Goal: Navigation & Orientation: Find specific page/section

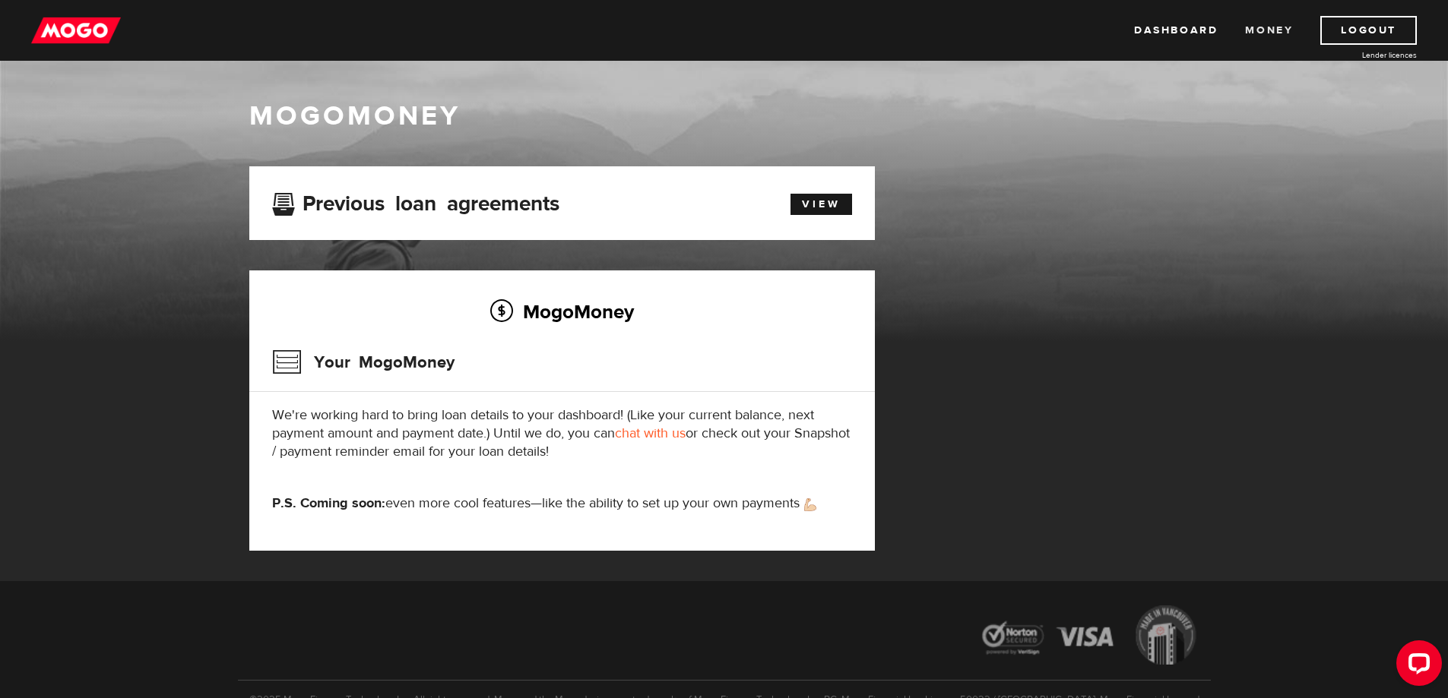
click at [1276, 30] on link "Money" at bounding box center [1269, 30] width 48 height 29
click at [1179, 35] on link "Dashboard" at bounding box center [1176, 30] width 84 height 29
click at [1150, 30] on link "Dashboard" at bounding box center [1176, 30] width 84 height 29
click at [803, 203] on link "View" at bounding box center [821, 204] width 62 height 21
click at [77, 20] on img at bounding box center [76, 30] width 90 height 29
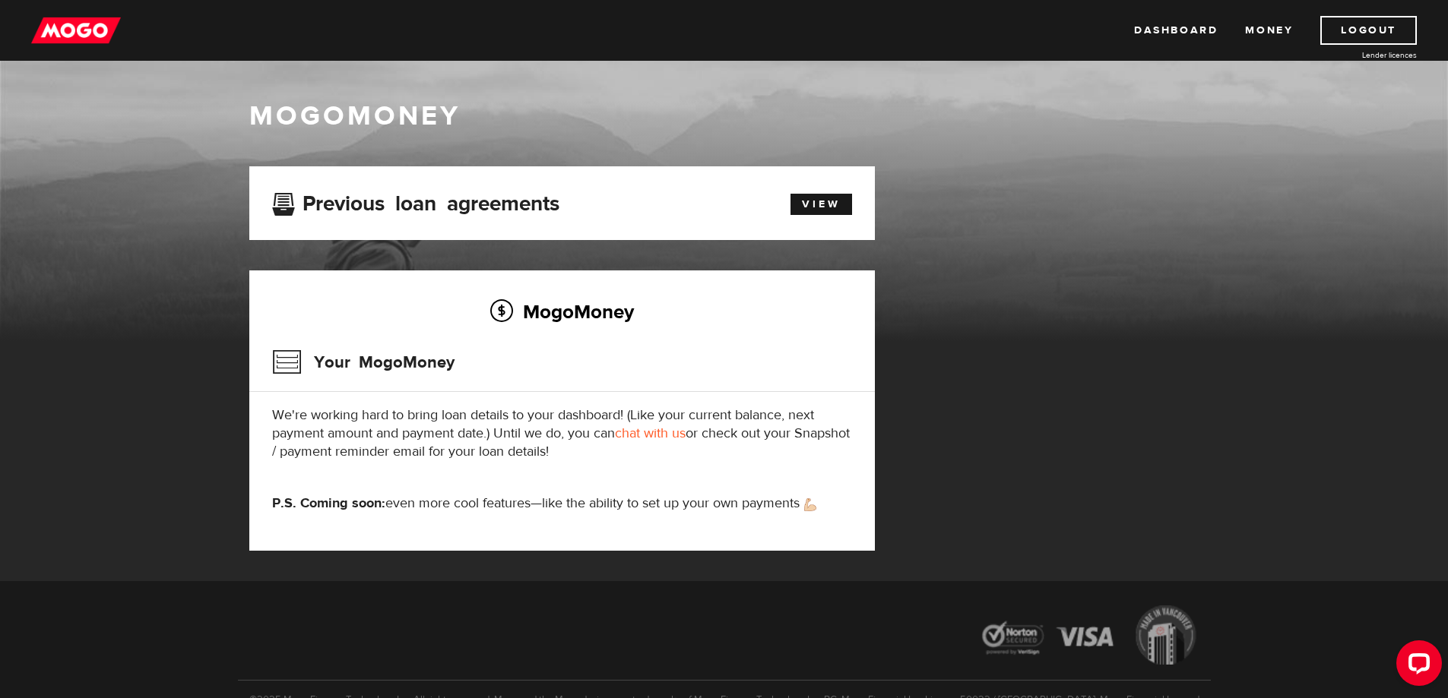
click at [45, 38] on img at bounding box center [76, 30] width 90 height 29
click at [1253, 33] on link "Money" at bounding box center [1269, 30] width 48 height 29
click at [92, 30] on img at bounding box center [76, 30] width 90 height 29
click at [66, 34] on img at bounding box center [76, 30] width 90 height 29
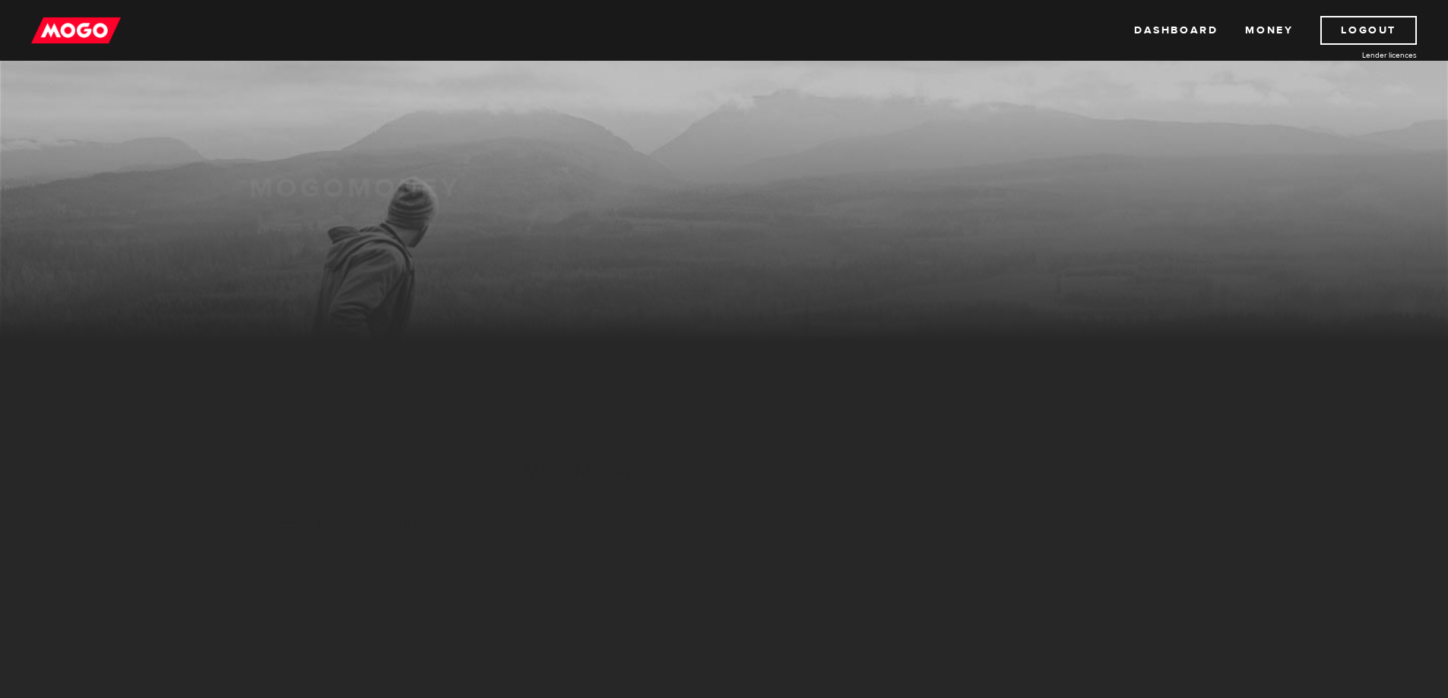
click at [80, 68] on div "MogoMoney" at bounding box center [724, 177] width 1448 height 327
